Goal: Navigation & Orientation: Find specific page/section

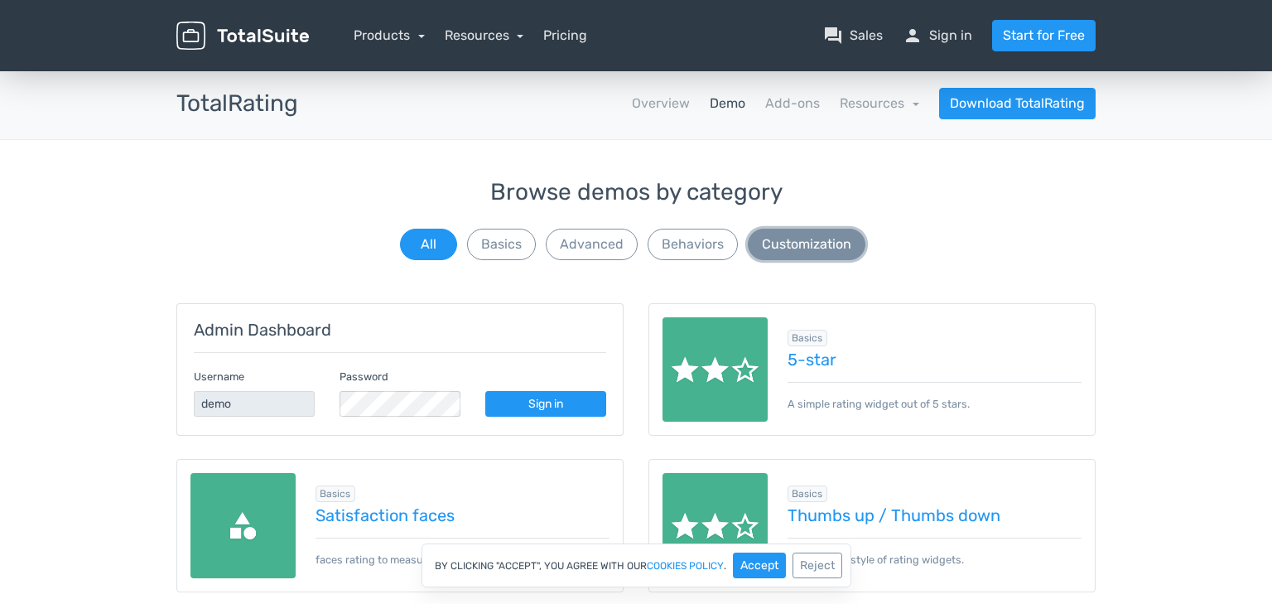
click at [831, 239] on button "Customization" at bounding box center [807, 244] width 118 height 31
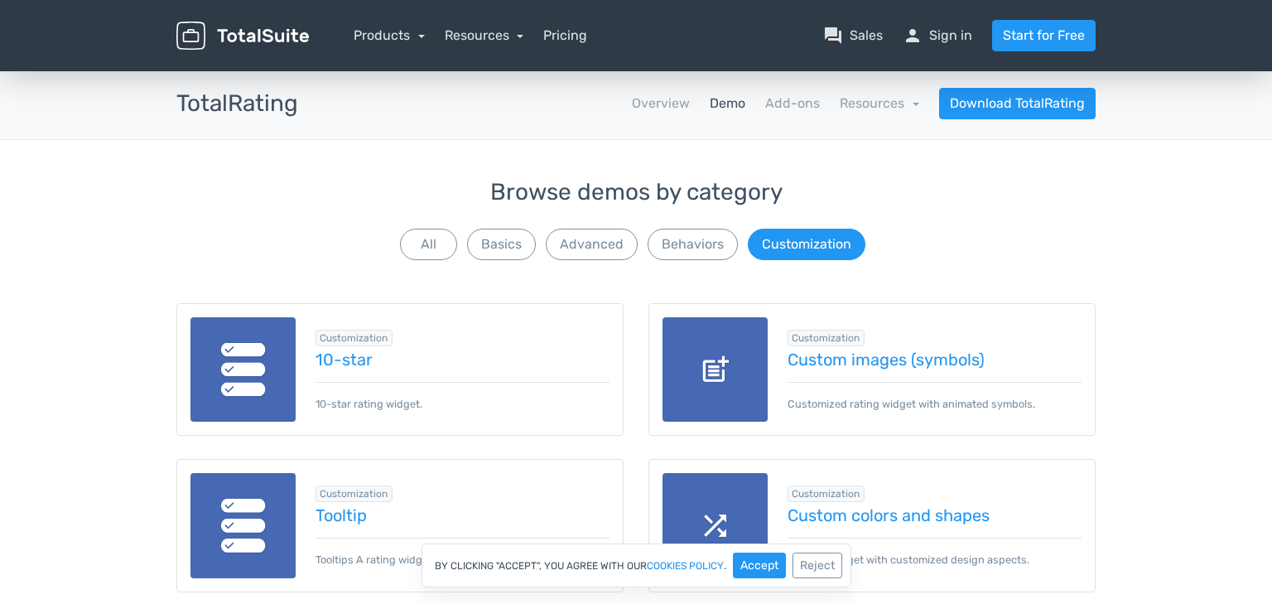
click at [731, 106] on link "Demo" at bounding box center [728, 104] width 36 height 20
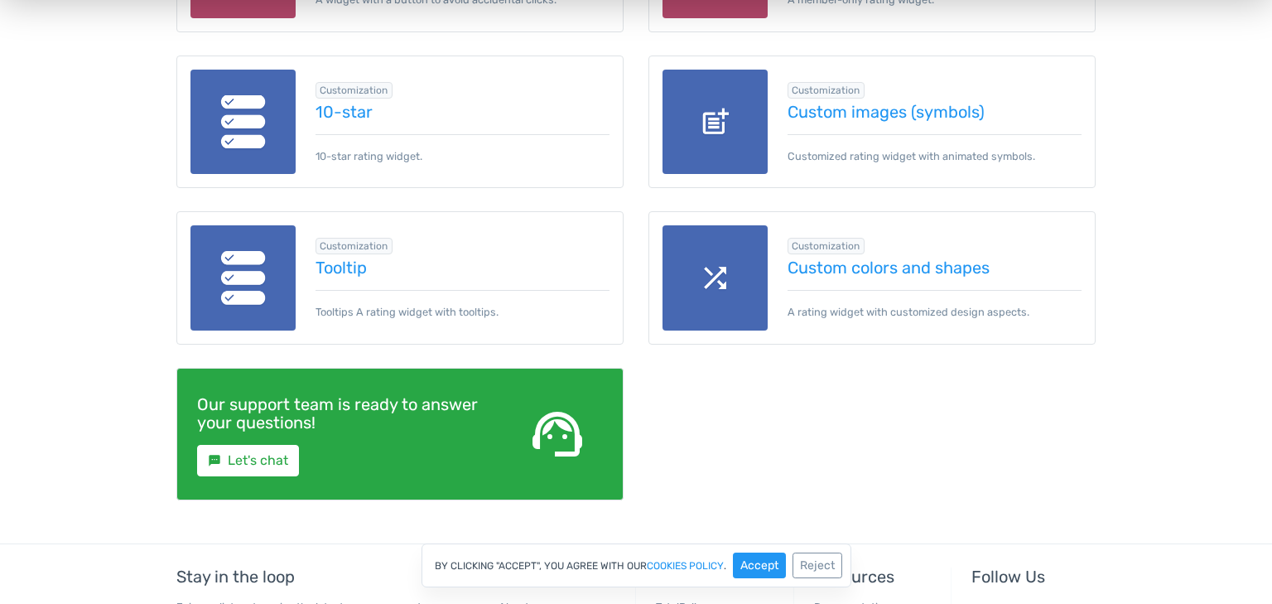
scroll to position [1185, 0]
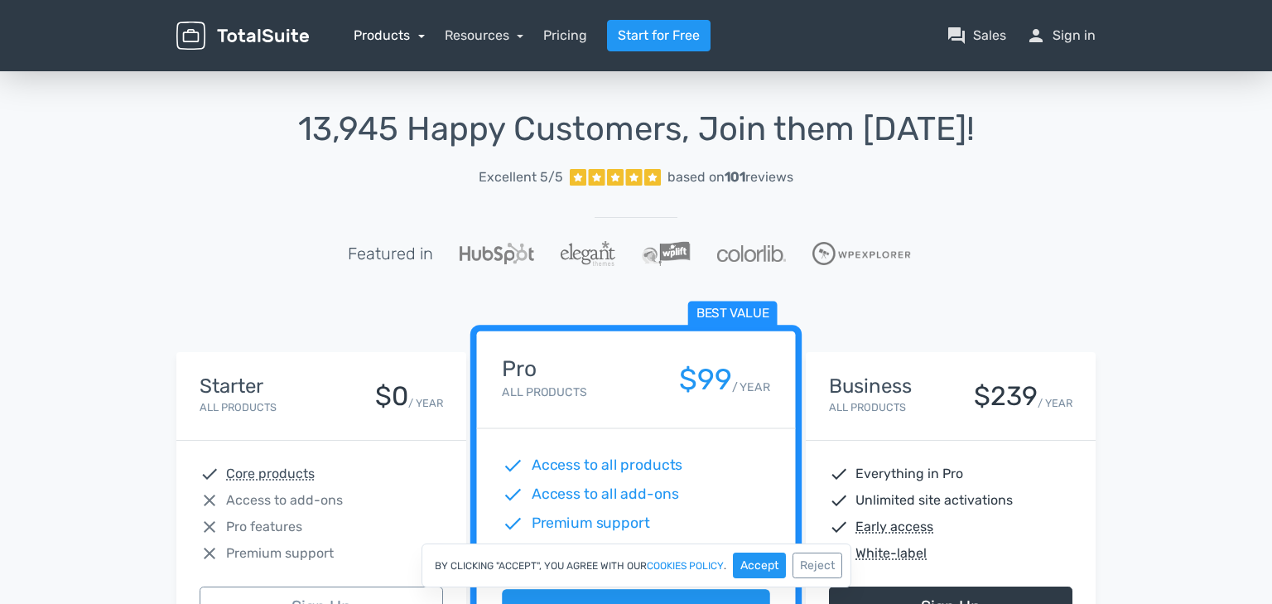
click at [420, 33] on link "Products" at bounding box center [389, 35] width 71 height 16
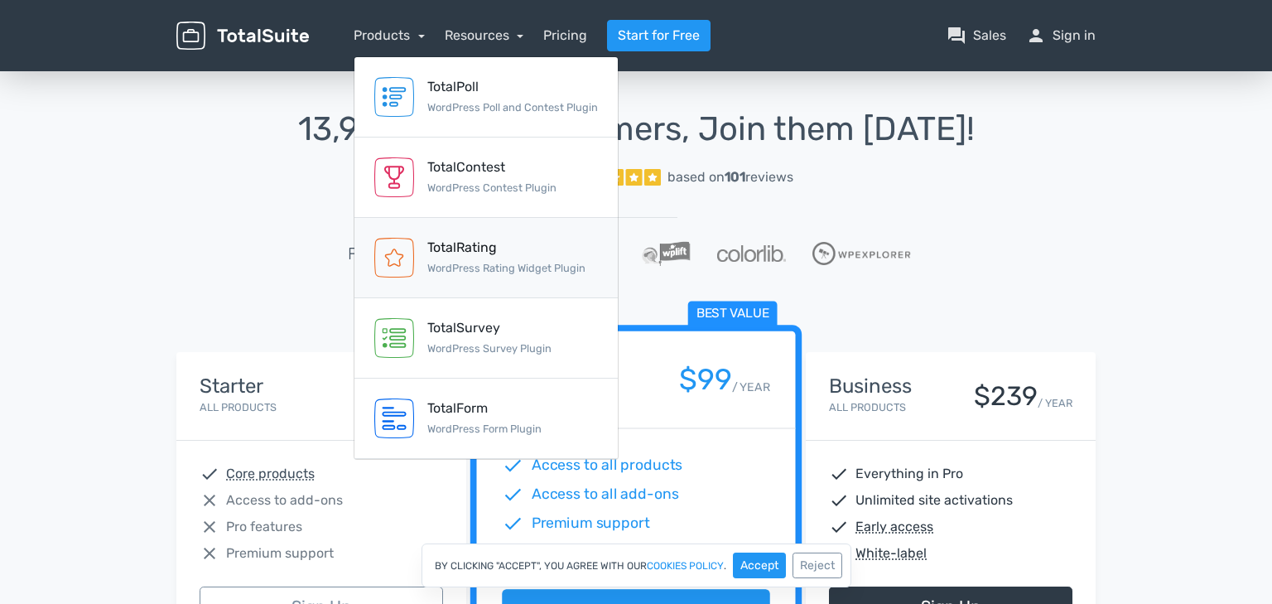
click at [475, 245] on div "TotalRating" at bounding box center [506, 248] width 158 height 20
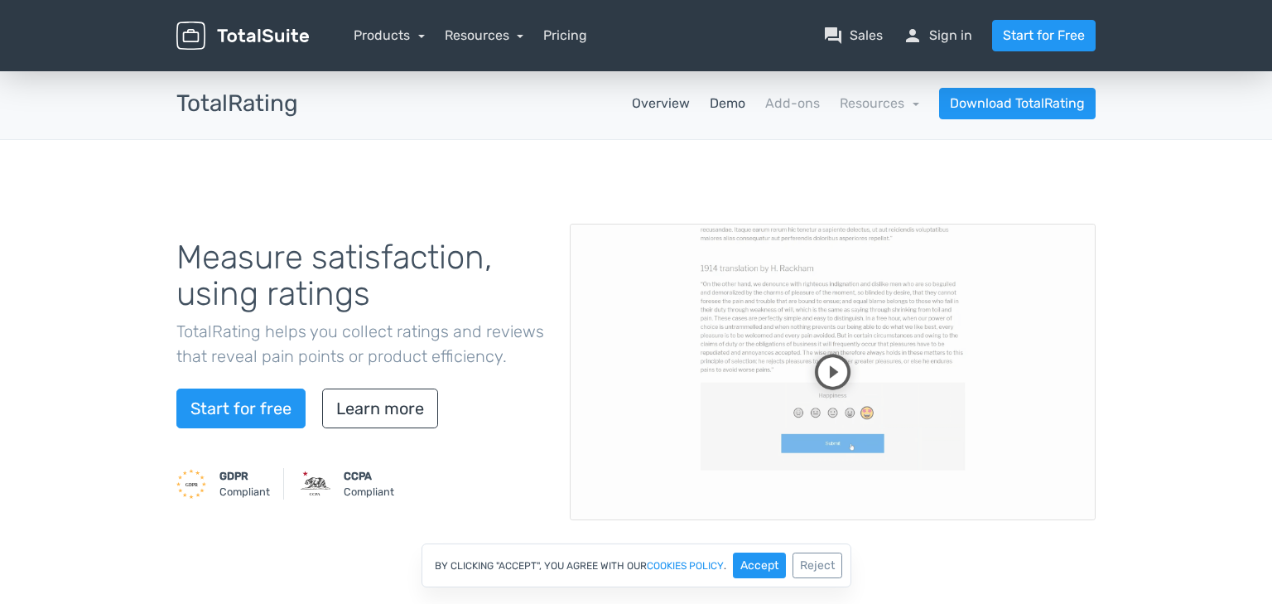
click at [730, 100] on link "Demo" at bounding box center [728, 104] width 36 height 20
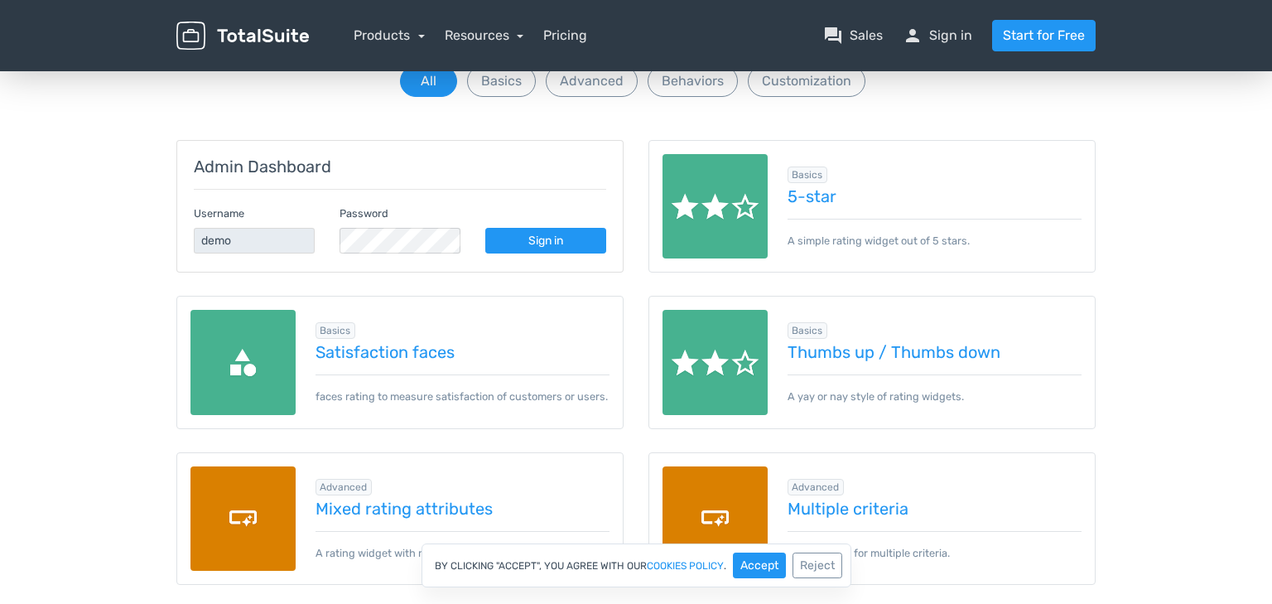
scroll to position [164, 0]
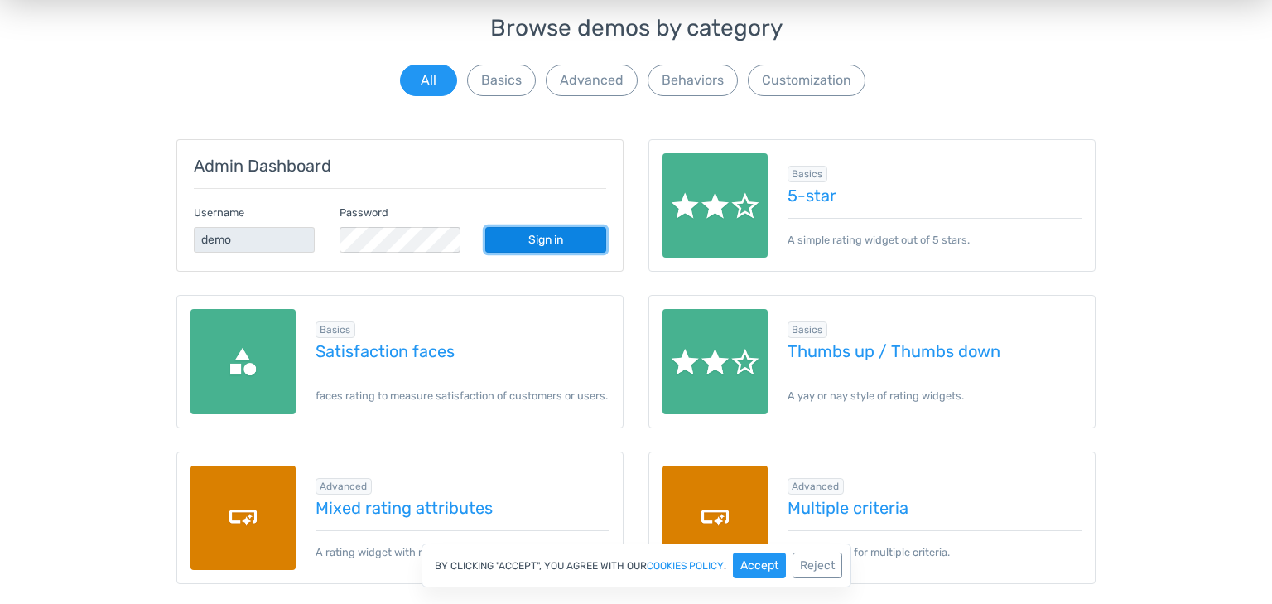
click at [534, 234] on link "Sign in" at bounding box center [545, 240] width 121 height 26
